Goal: Task Accomplishment & Management: Complete application form

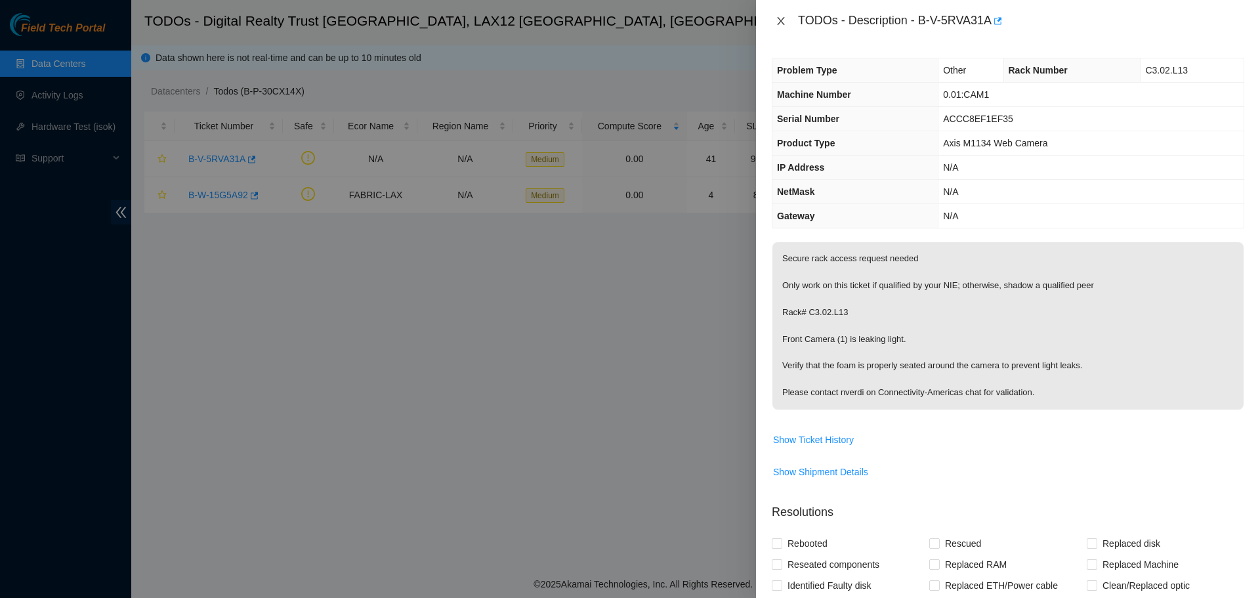
click at [786, 20] on icon "close" at bounding box center [781, 21] width 11 height 11
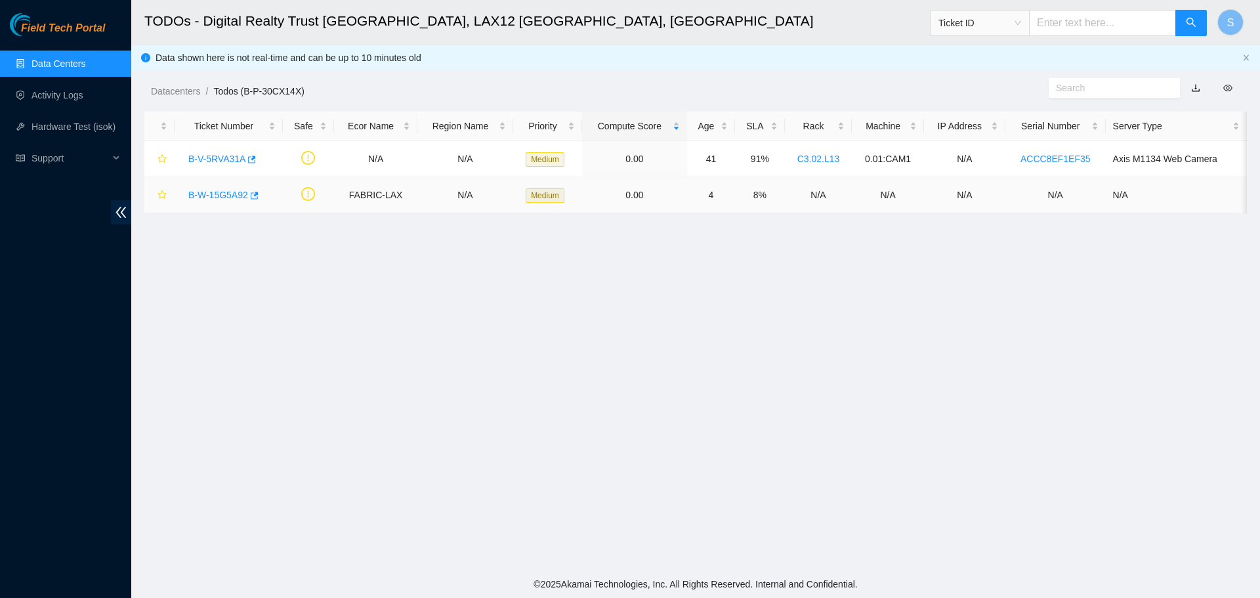
click at [220, 198] on link "B-W-15G5A92" at bounding box center [218, 195] width 60 height 11
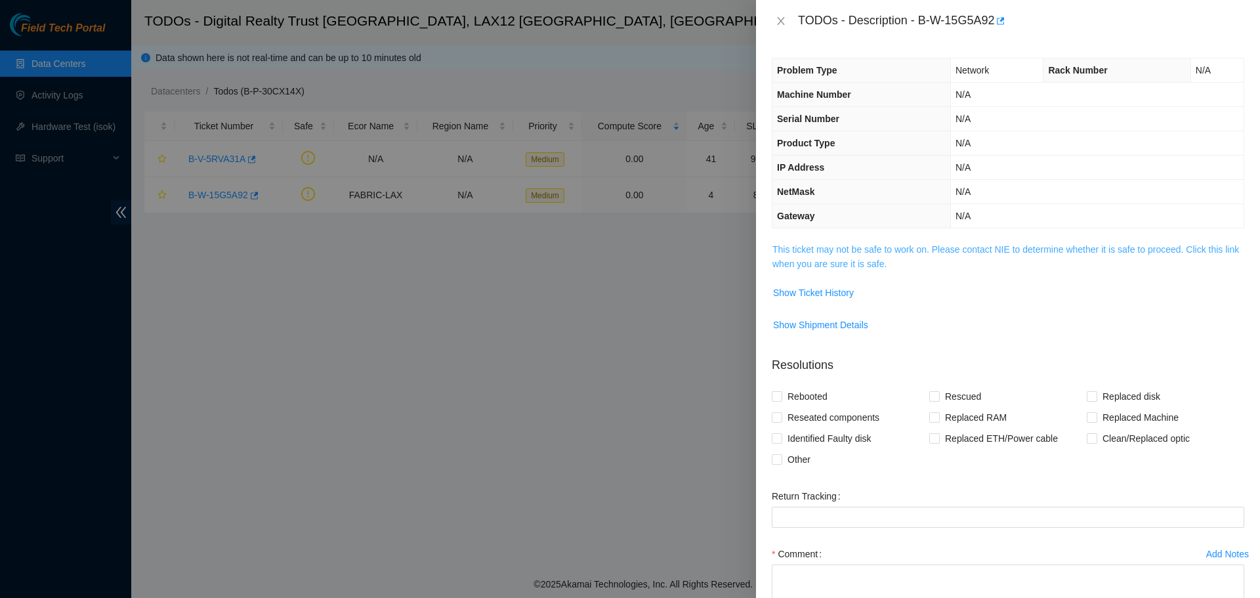
click at [911, 253] on link "This ticket may not be safe to work on. Please contact NIE to determine whether…" at bounding box center [1005, 256] width 467 height 25
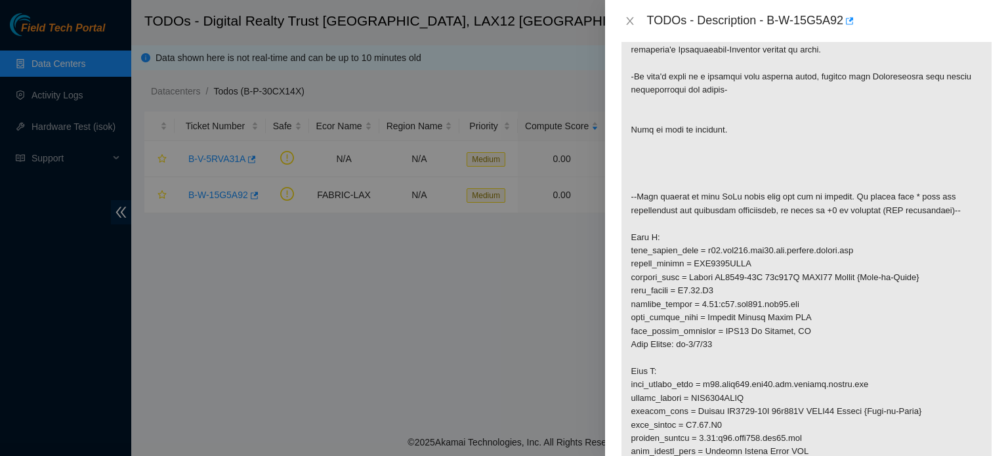
scroll to position [263, 0]
click at [629, 23] on icon "close" at bounding box center [630, 21] width 11 height 11
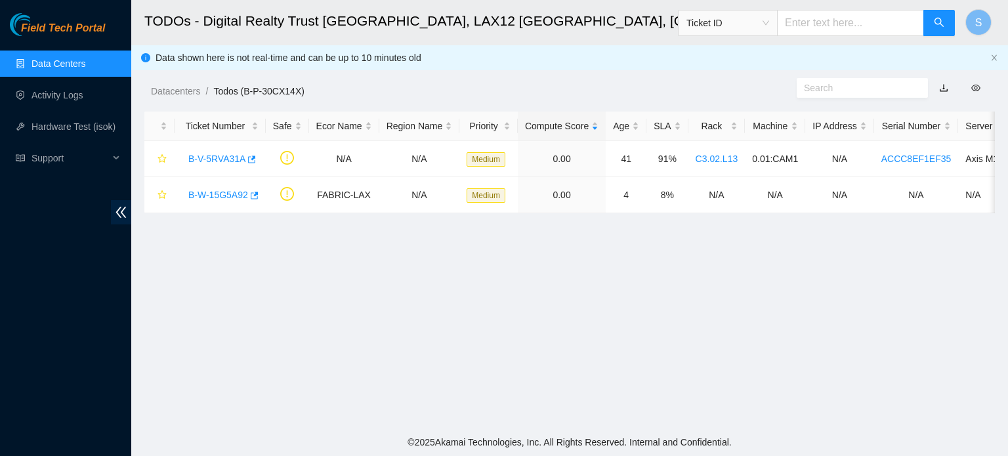
scroll to position [297, 0]
click at [210, 186] on div "B-W-15G5A92" at bounding box center [220, 194] width 77 height 21
click at [215, 190] on link "B-W-15G5A92" at bounding box center [218, 195] width 60 height 11
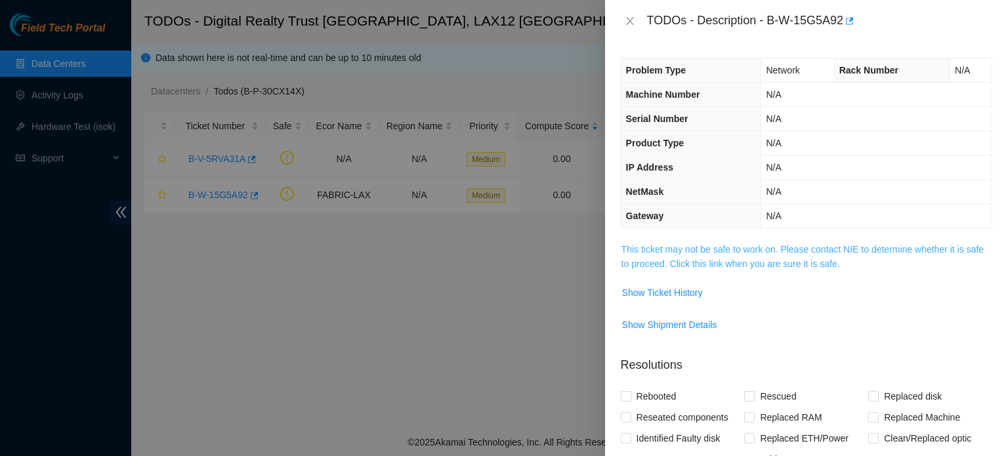
click at [785, 259] on link "This ticket may not be safe to work on. Please contact NIE to determine whether…" at bounding box center [802, 256] width 362 height 25
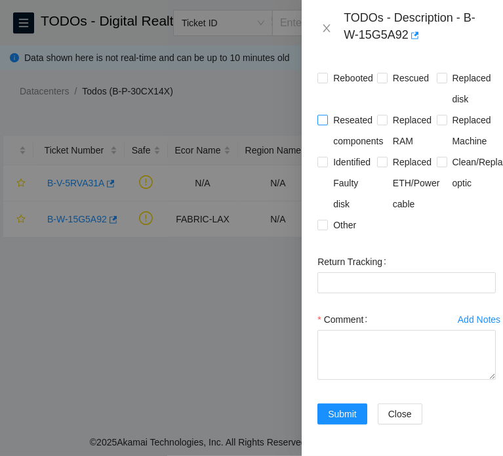
scroll to position [1533, 0]
click at [347, 133] on span "Reseated components" at bounding box center [358, 131] width 60 height 42
click at [327, 124] on input "Reseated components" at bounding box center [322, 119] width 9 height 9
checkbox input "true"
click at [461, 183] on span "Clean/Replaced optic" at bounding box center [486, 173] width 76 height 42
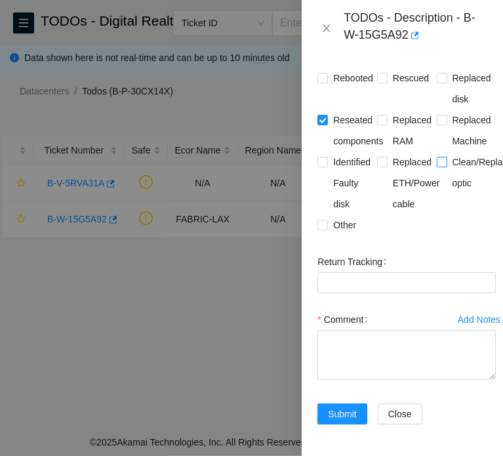
click at [446, 166] on input "Clean/Replaced optic" at bounding box center [441, 161] width 9 height 9
checkbox input "true"
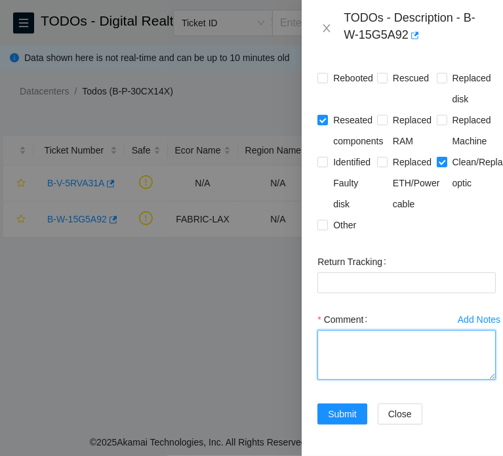
click at [392, 338] on textarea "Comment" at bounding box center [407, 355] width 179 height 50
paste textarea "B-W-15G5A92 FABRIC-LAX N/A Medium 0.00 4 8% N/A N/A N/A N/A N/A Side A: fqdn_ro…"
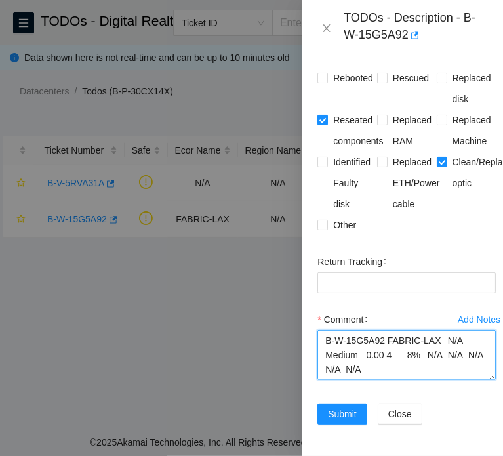
type textarea "B-W-15G5A92 FABRIC-LAX N/A Medium 0.00 4 8% N/A N/A N/A N/A N/A Side A: fqdn_ro…"
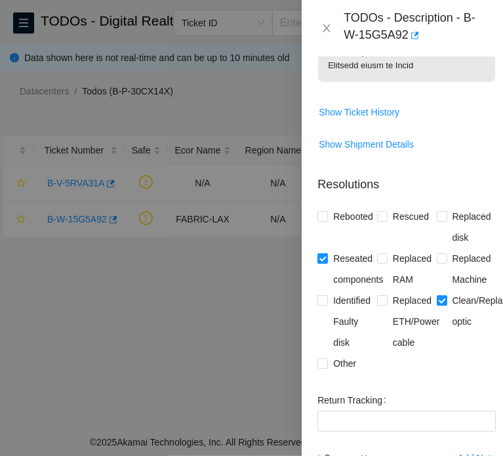
scroll to position [1567, 0]
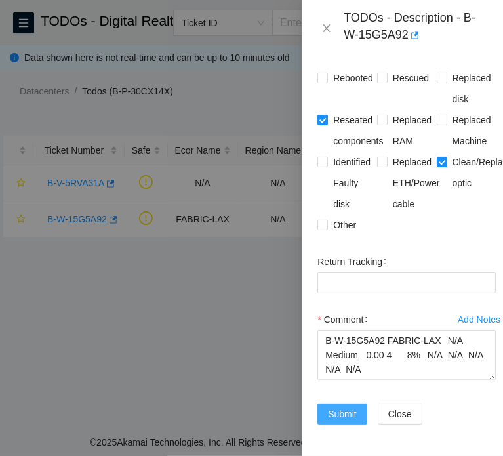
click at [347, 407] on span "Submit" at bounding box center [342, 414] width 29 height 14
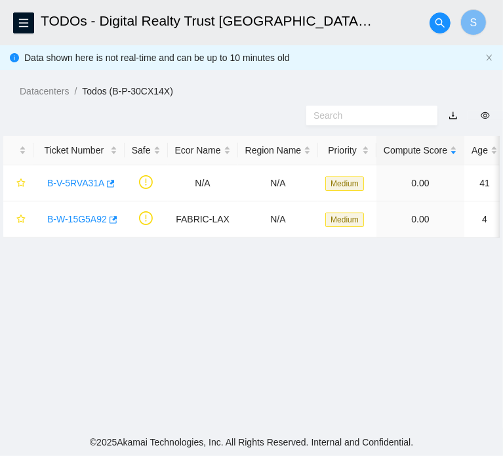
scroll to position [375, 0]
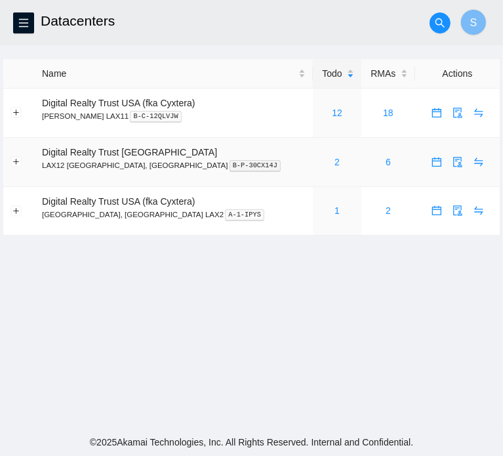
click at [320, 159] on div "2" at bounding box center [337, 162] width 34 height 14
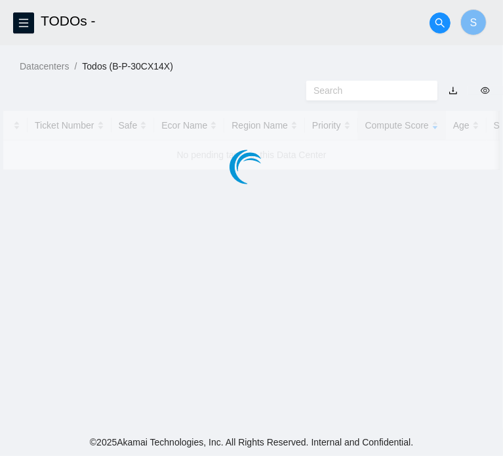
click at [300, 160] on div at bounding box center [251, 140] width 497 height 59
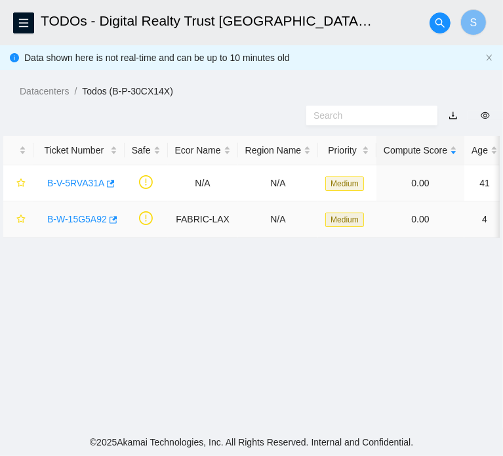
click at [82, 224] on link "B-W-15G5A92" at bounding box center [77, 219] width 60 height 11
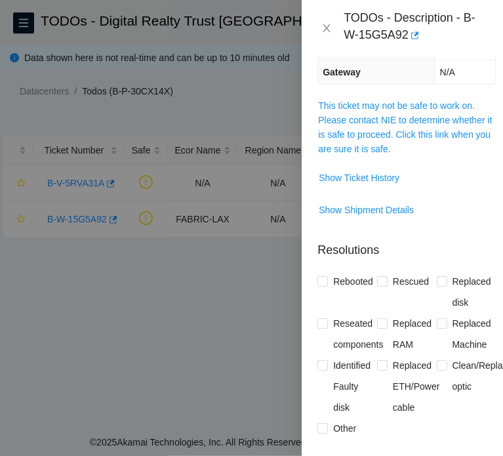
scroll to position [197, 0]
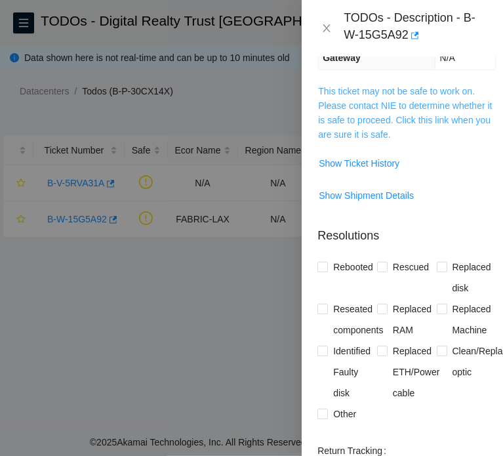
click at [417, 125] on link "This ticket may not be safe to work on. Please contact NIE to determine whether…" at bounding box center [405, 113] width 174 height 54
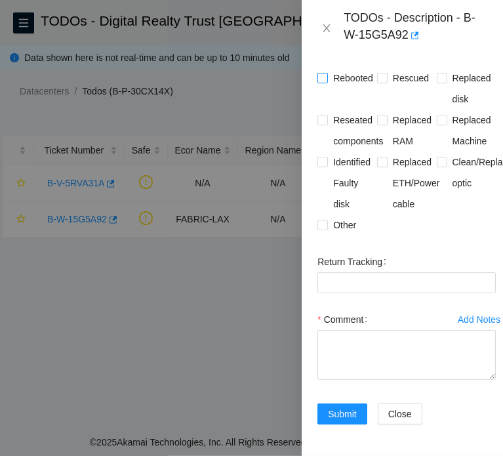
click at [346, 68] on span "Rebooted" at bounding box center [353, 78] width 51 height 21
click at [327, 73] on input "Rebooted" at bounding box center [322, 77] width 9 height 9
click at [351, 68] on span "Rebooted" at bounding box center [353, 78] width 51 height 21
click at [327, 73] on input "Rebooted" at bounding box center [322, 77] width 9 height 9
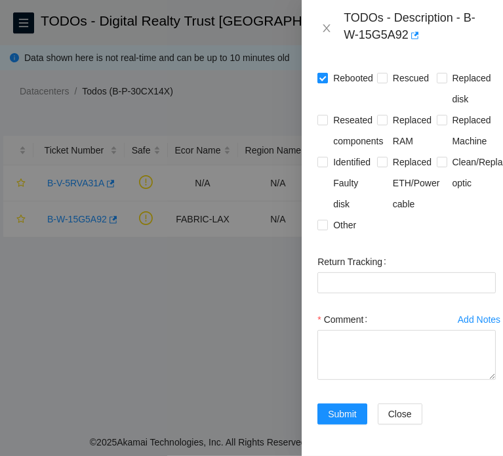
checkbox input "false"
click at [339, 117] on span "Reseated components" at bounding box center [358, 131] width 60 height 42
click at [327, 117] on input "Reseated components" at bounding box center [322, 119] width 9 height 9
checkbox input "true"
click at [455, 154] on span "Clean/Replaced optic" at bounding box center [486, 173] width 76 height 42
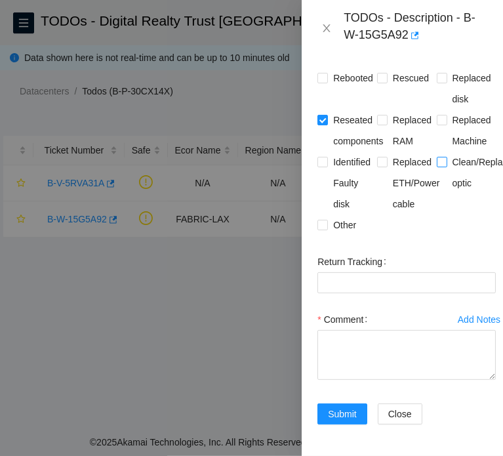
click at [446, 157] on input "Clean/Replaced optic" at bounding box center [441, 161] width 9 height 9
checkbox input "true"
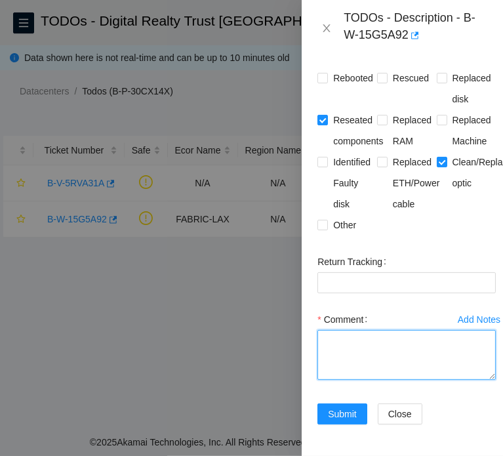
click at [410, 353] on textarea "Comment" at bounding box center [407, 355] width 179 height 50
paste textarea "B-W-15G5A92 FABRIC-LAX N/A Medium 0.00 4 8% N/A N/A N/A N/A N/A Side A: fqdn_ro…"
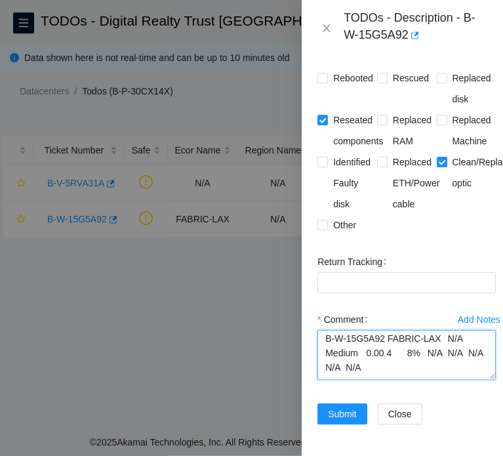
scroll to position [0, 0]
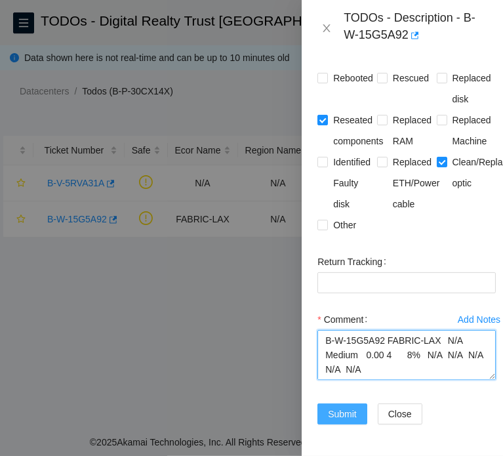
type textarea "B-W-15G5A92 FABRIC-LAX N/A Medium 0.00 4 8% N/A N/A N/A N/A N/A Side A: fqdn_ro…"
click at [347, 407] on span "Submit" at bounding box center [342, 414] width 29 height 14
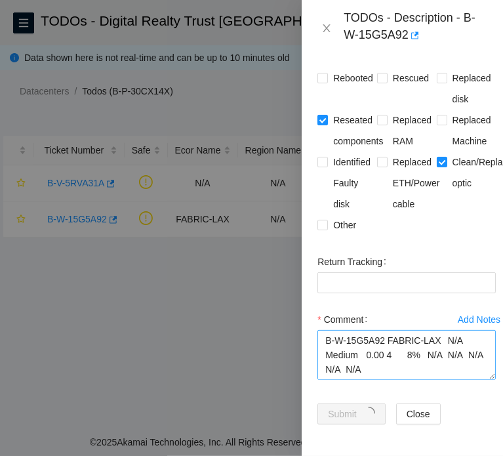
scroll to position [373, 0]
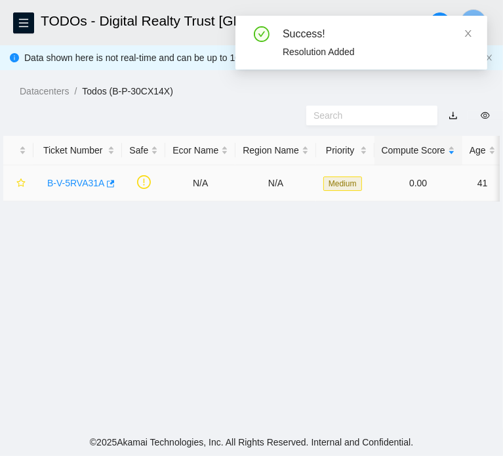
click at [60, 188] on link "B-V-5RVA31A" at bounding box center [75, 183] width 57 height 11
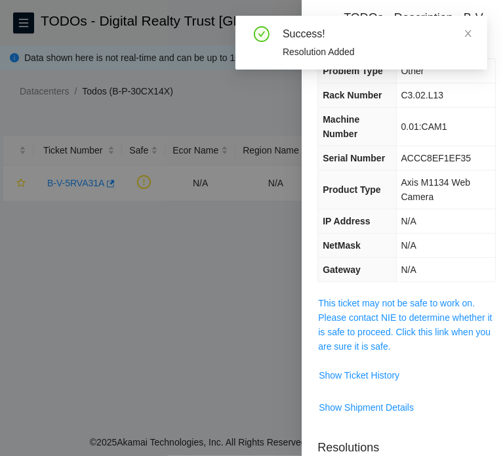
scroll to position [0, 0]
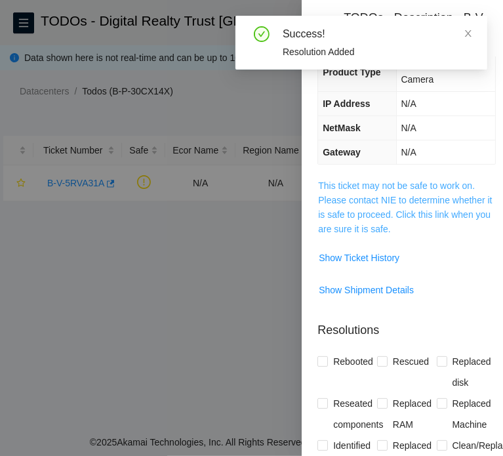
click at [402, 200] on link "This ticket may not be safe to work on. Please contact NIE to determine whether…" at bounding box center [405, 207] width 174 height 54
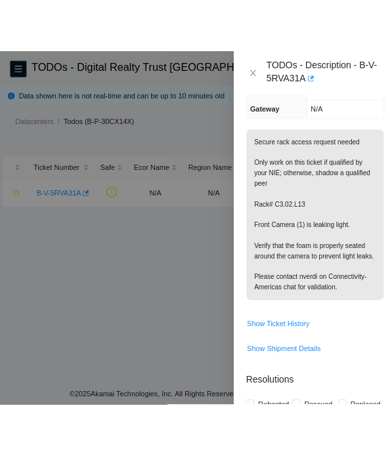
scroll to position [197, 0]
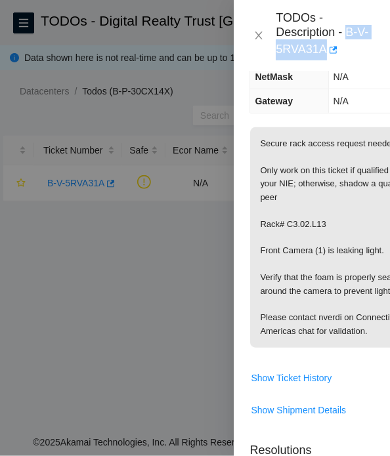
drag, startPoint x: 349, startPoint y: 33, endPoint x: 355, endPoint y: 41, distance: 10.4
click at [355, 41] on div "TODOs - Description - B-V-5RVA31A" at bounding box center [325, 36] width 98 height 50
copy div "B-V-5RVA31A"
